Goal: Check status: Check status

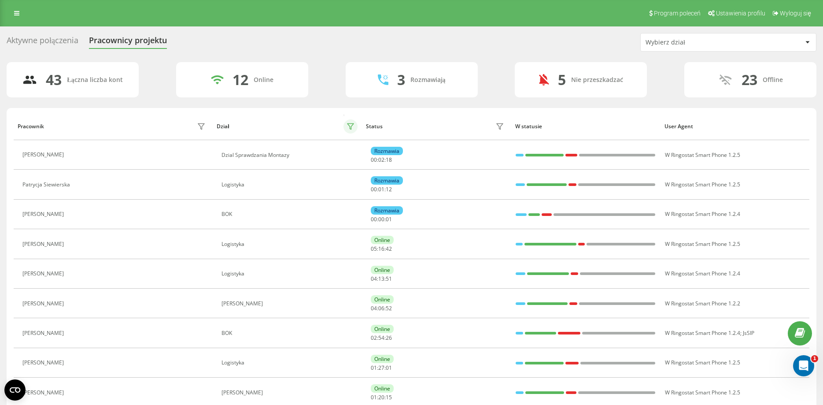
click at [350, 128] on icon at bounding box center [351, 127] width 6 height 6
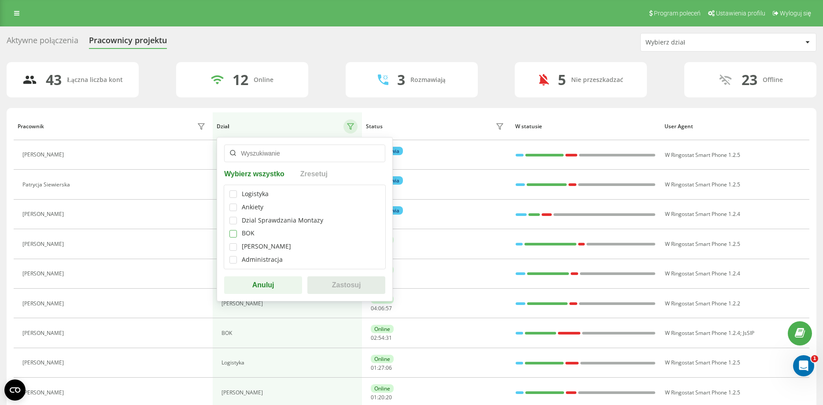
click at [232, 230] on label at bounding box center [233, 230] width 7 height 0
checkbox input "true"
click at [339, 280] on button "Zastosuj" at bounding box center [346, 285] width 78 height 18
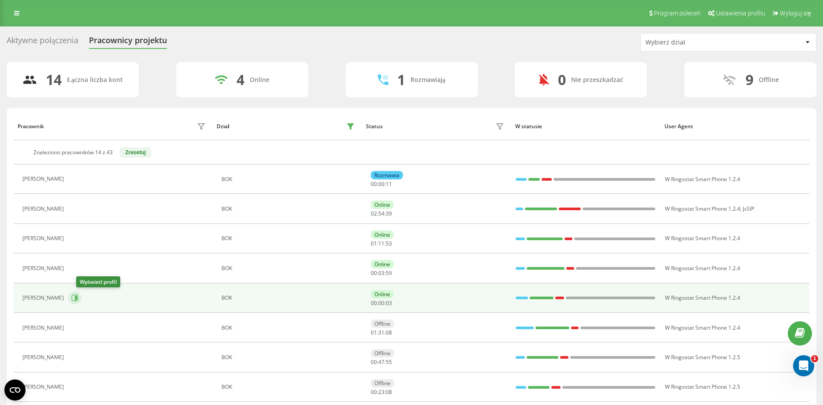
click at [78, 297] on icon at bounding box center [74, 297] width 7 height 7
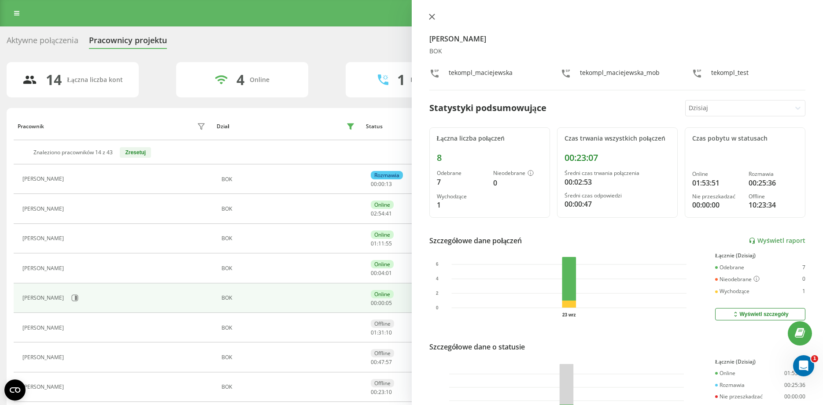
click at [431, 19] on icon at bounding box center [432, 17] width 6 height 6
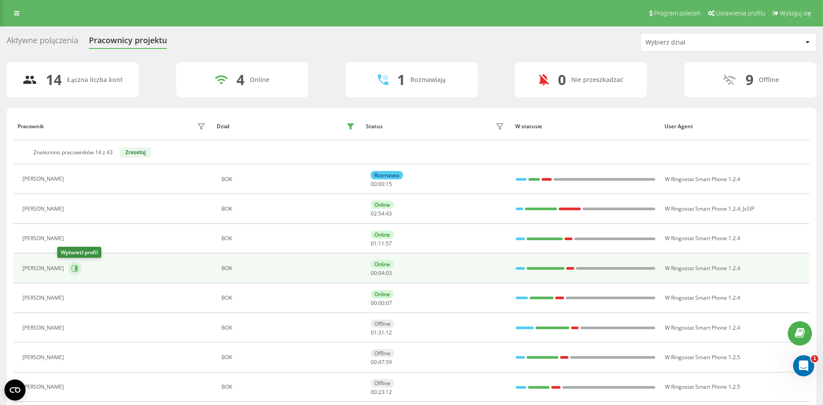
click at [72, 266] on icon at bounding box center [75, 268] width 7 height 7
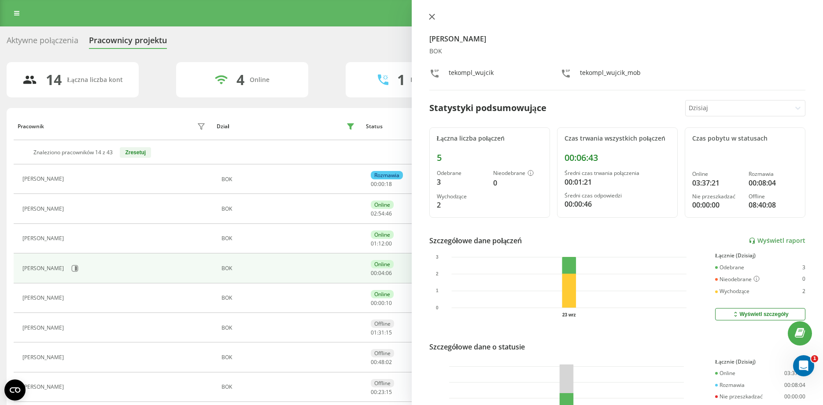
click at [430, 16] on icon at bounding box center [431, 16] width 5 height 5
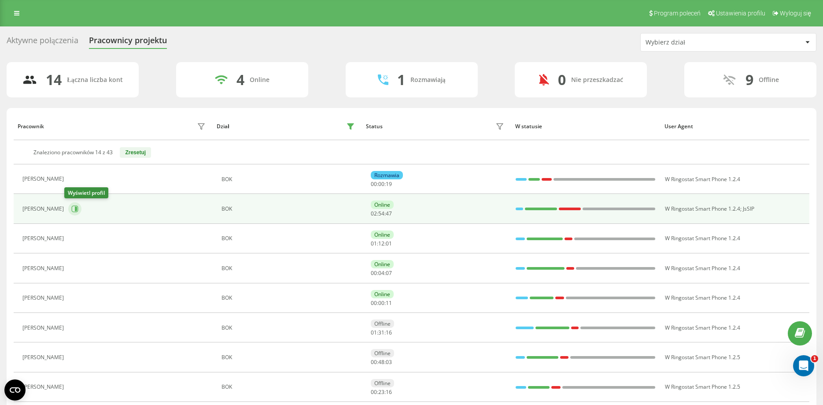
click at [71, 207] on icon at bounding box center [74, 208] width 7 height 7
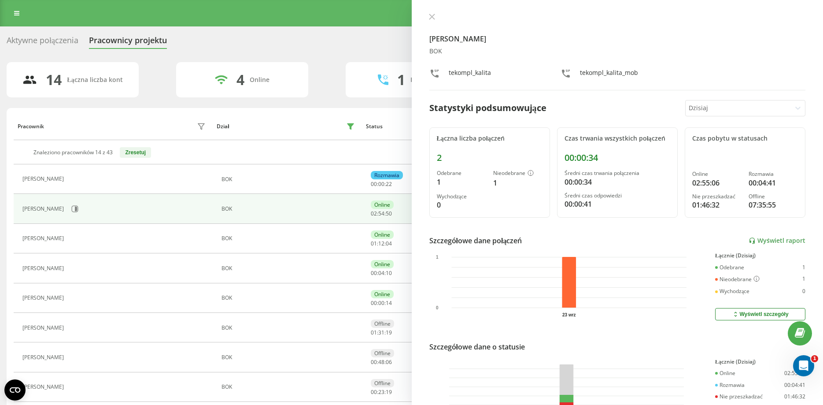
drag, startPoint x: 433, startPoint y: 17, endPoint x: 179, endPoint y: 154, distance: 288.6
click at [431, 17] on icon at bounding box center [432, 17] width 6 height 6
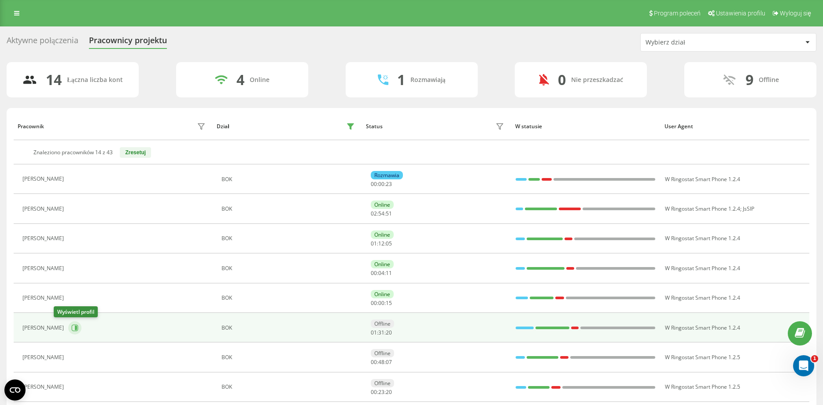
click at [68, 329] on button at bounding box center [74, 327] width 13 height 13
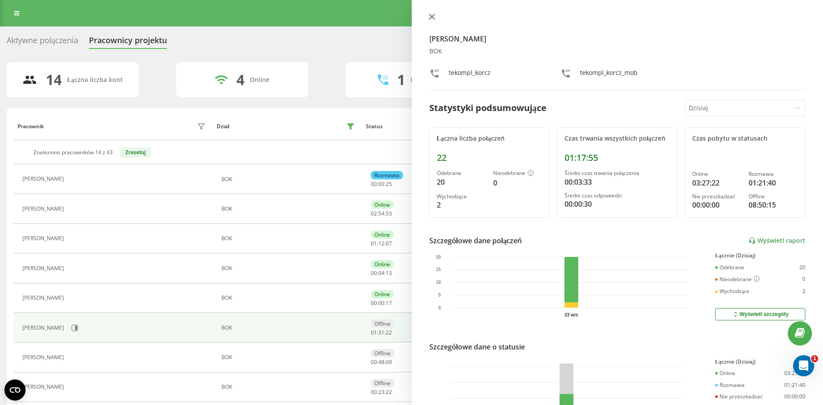
click at [435, 22] on button at bounding box center [431, 17] width 11 height 8
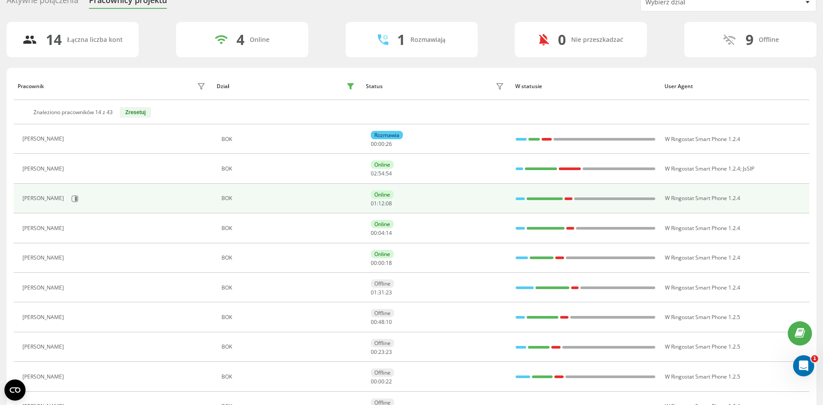
scroll to position [90, 0]
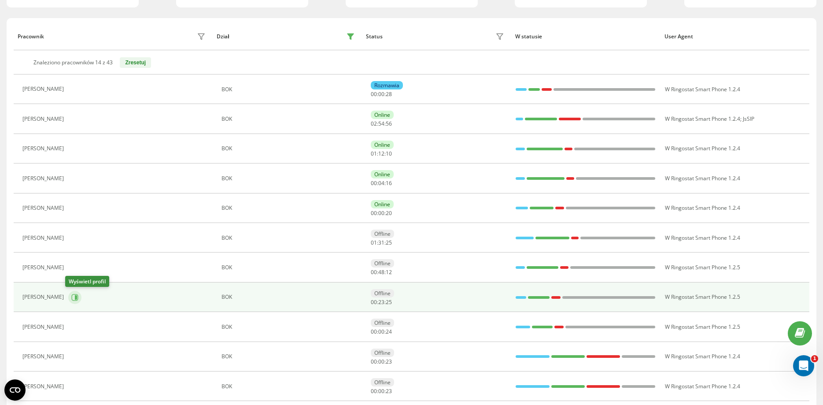
click at [72, 299] on icon at bounding box center [74, 297] width 7 height 7
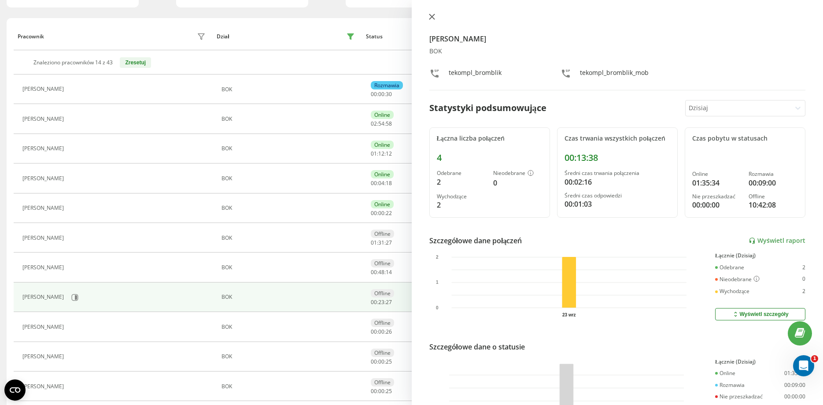
click at [429, 19] on icon at bounding box center [431, 16] width 5 height 5
